Goal: Find specific page/section: Find specific page/section

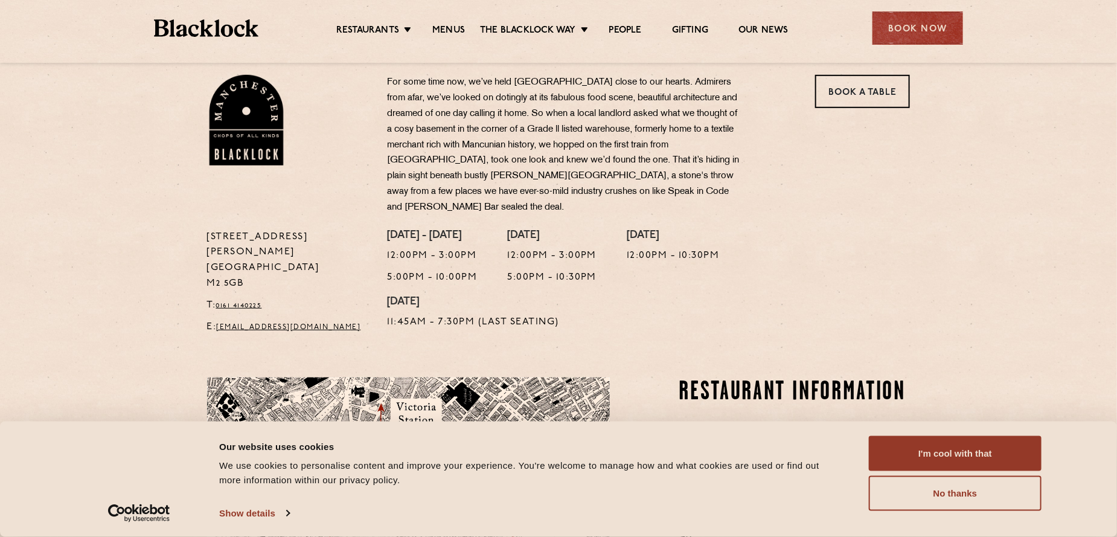
scroll to position [215, 0]
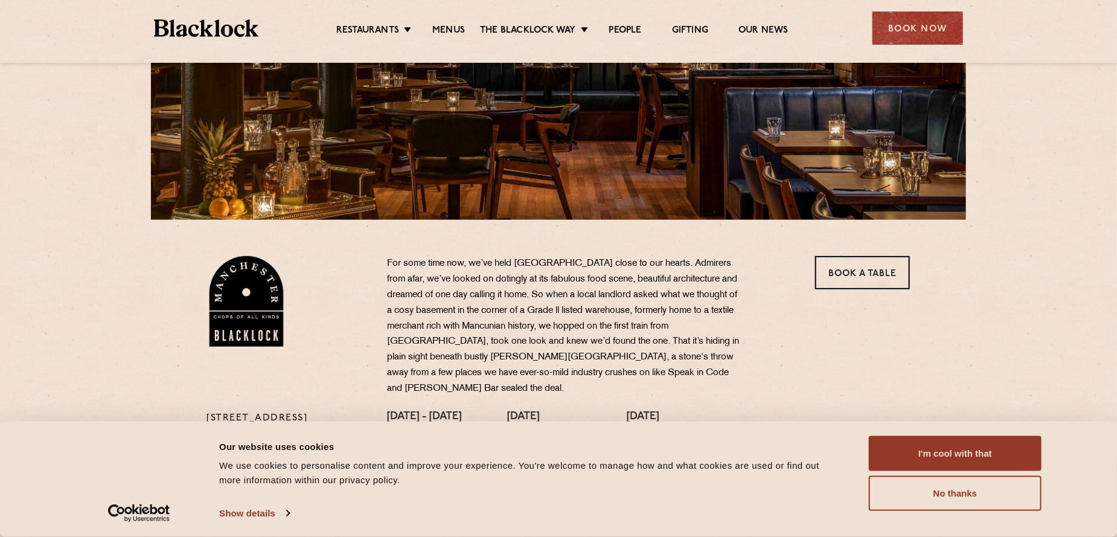
click at [452, 41] on div "Restaurants Soho City Shoreditch Covent Garden Canary Wharf Manchester Birmingh…" at bounding box center [558, 27] width 845 height 54
click at [445, 25] on link "Menus" at bounding box center [448, 31] width 33 height 13
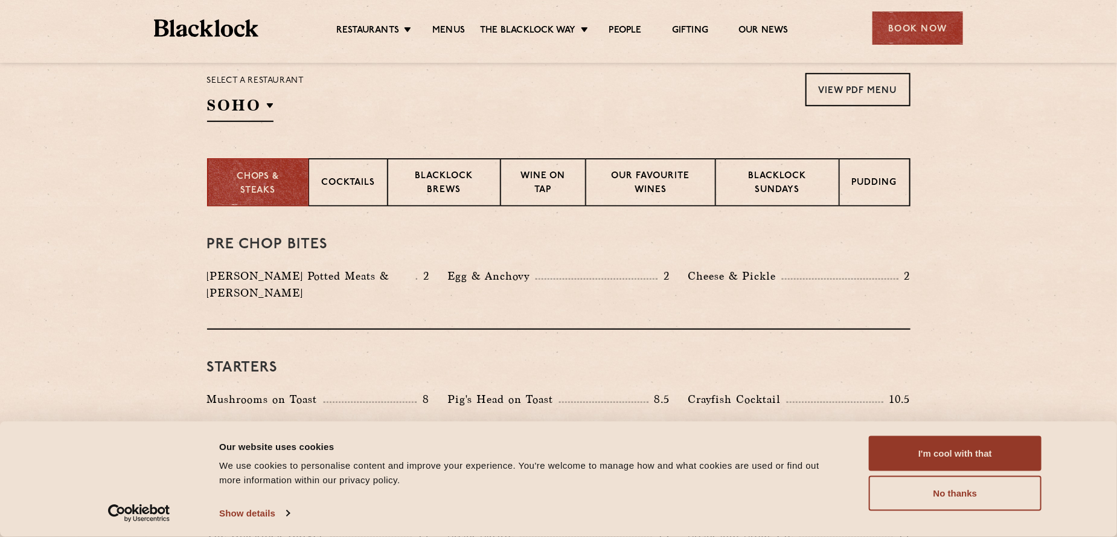
scroll to position [423, 0]
